Goal: Task Accomplishment & Management: Use online tool/utility

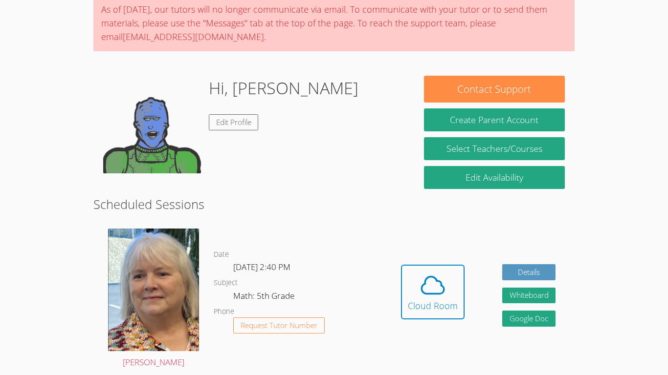
scroll to position [84, 0]
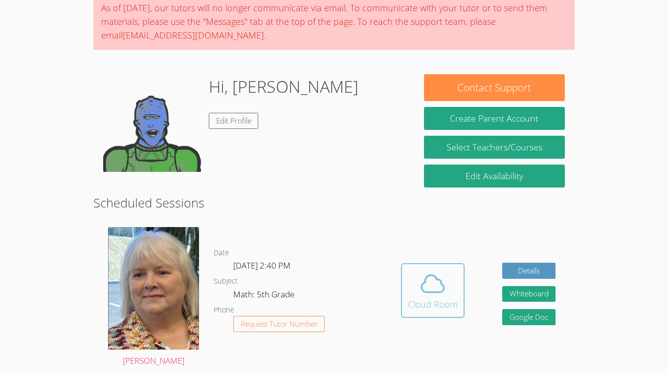
click at [448, 293] on span at bounding box center [433, 283] width 50 height 27
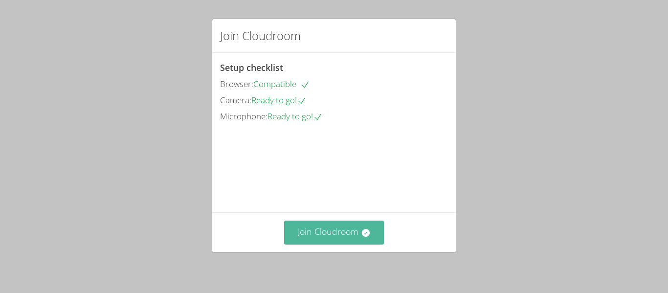
click at [340, 228] on button "Join Cloudroom" at bounding box center [334, 232] width 100 height 24
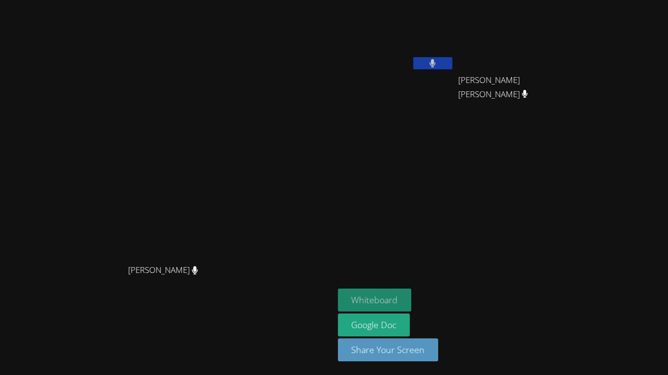
click at [411, 294] on button "Whiteboard" at bounding box center [375, 300] width 74 height 23
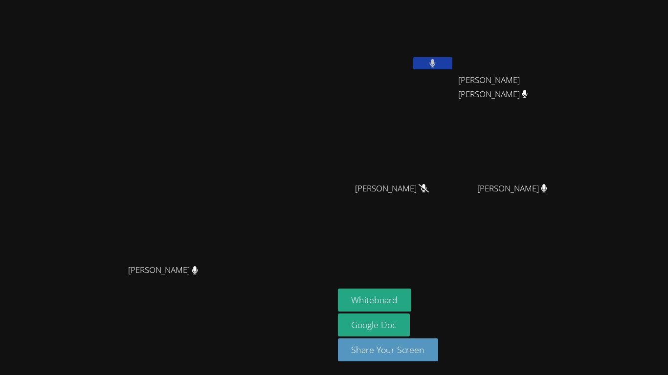
click at [452, 65] on button at bounding box center [432, 63] width 39 height 12
